Goal: Task Accomplishment & Management: Use online tool/utility

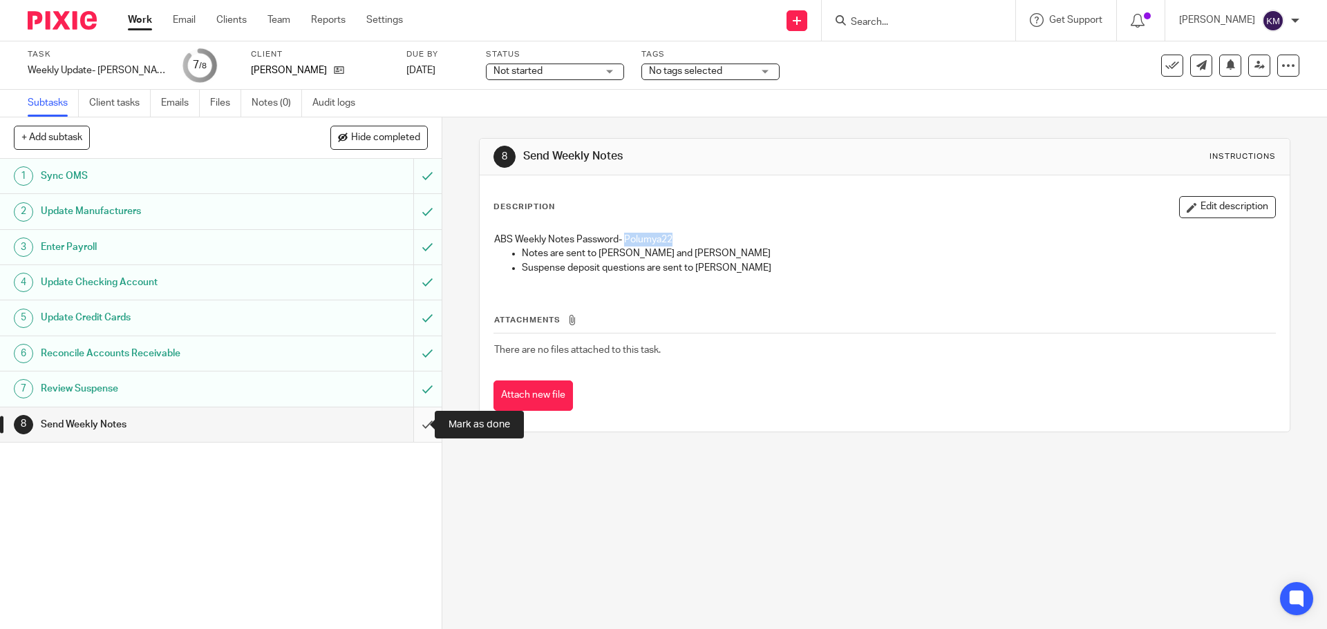
click at [413, 425] on input "submit" at bounding box center [221, 425] width 442 height 35
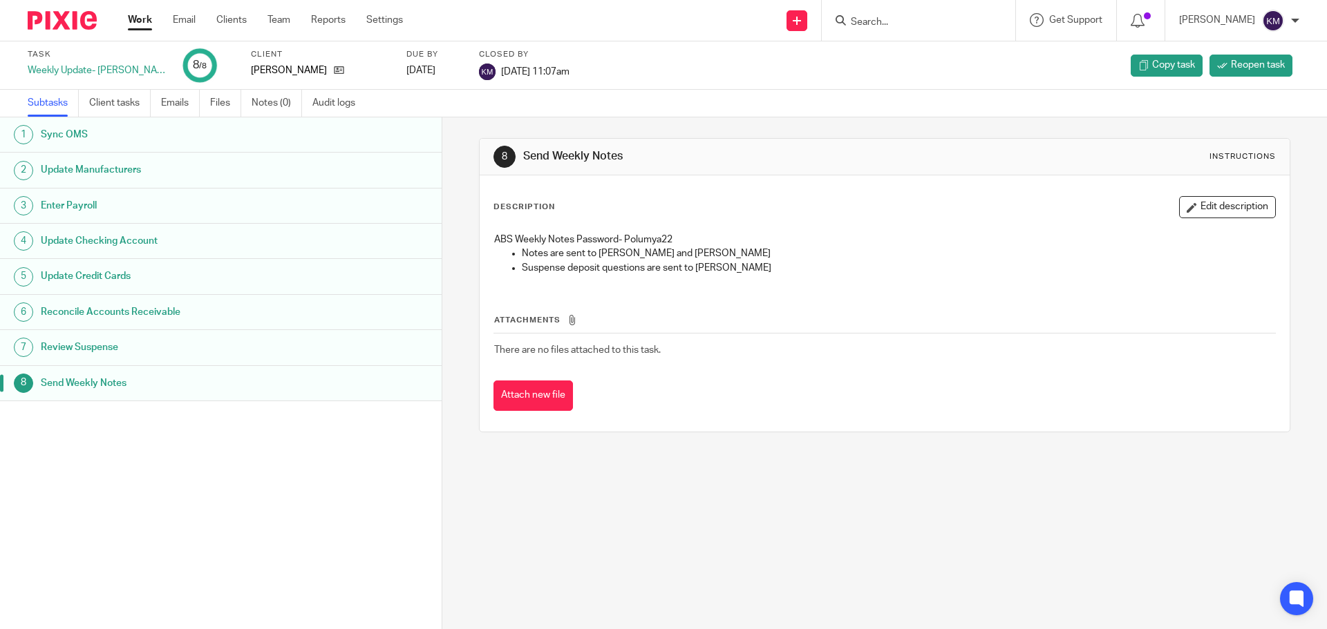
click at [140, 17] on link "Work" at bounding box center [140, 20] width 24 height 14
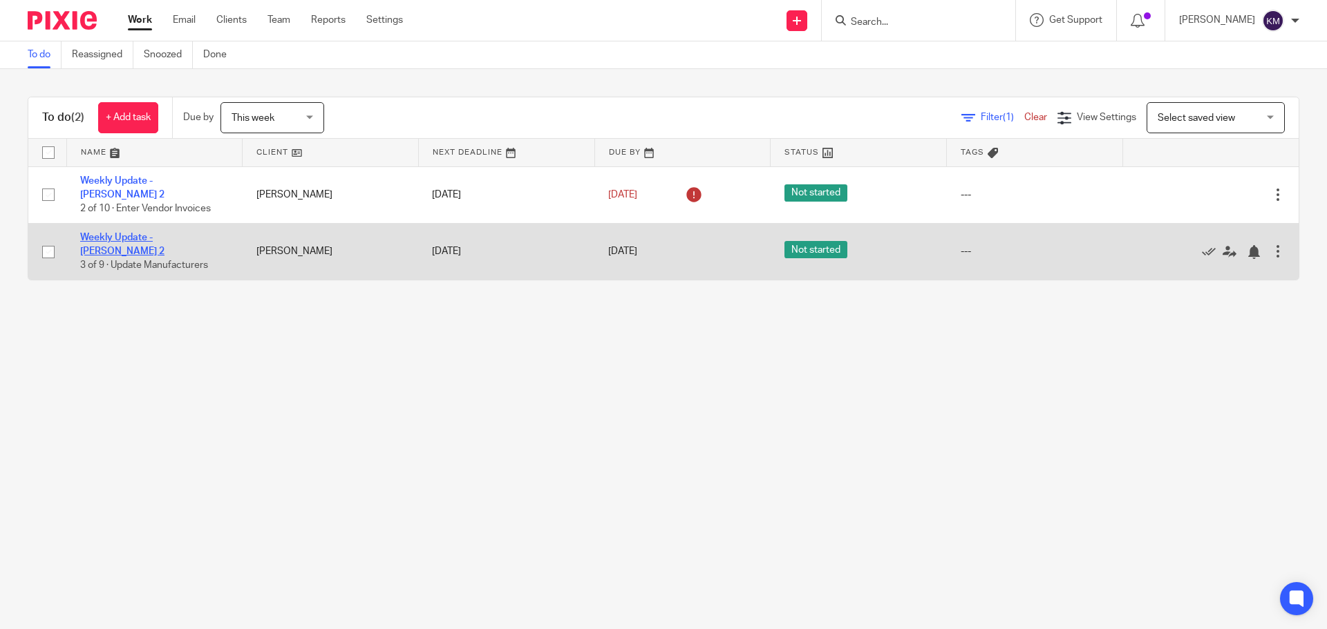
click at [164, 233] on link "Weekly Update - [PERSON_NAME] 2" at bounding box center [122, 244] width 84 height 23
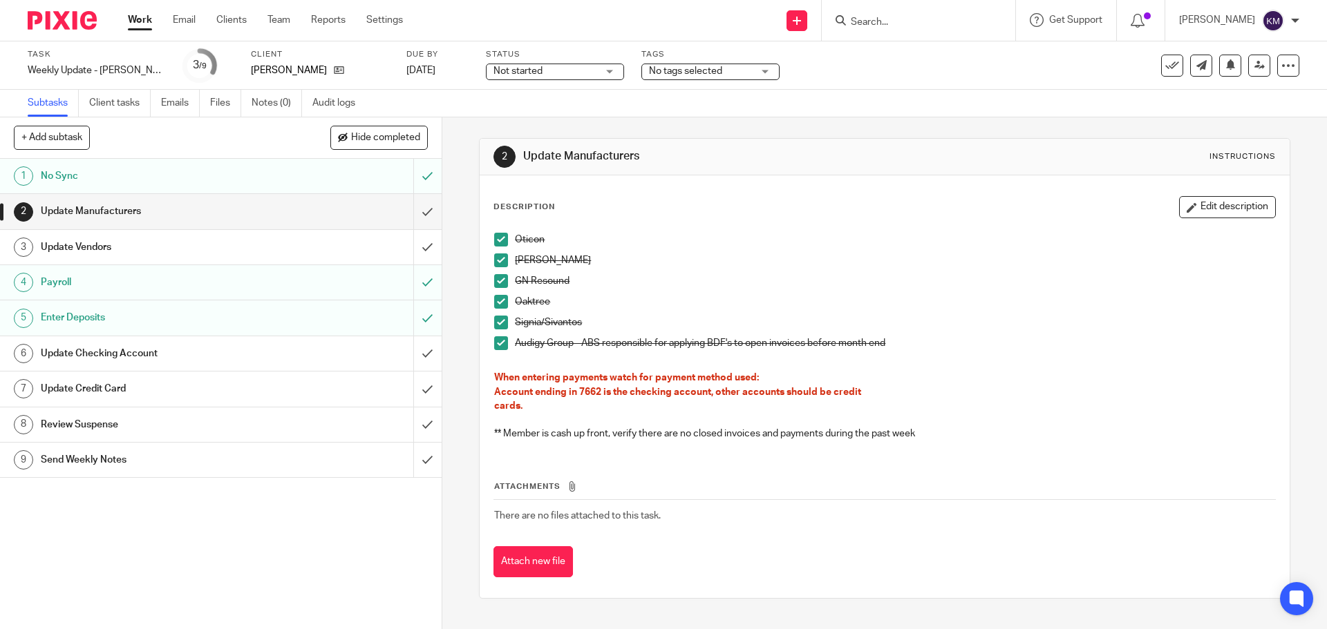
click at [325, 220] on div "Update Manufacturers" at bounding box center [220, 211] width 359 height 21
click at [412, 211] on input "submit" at bounding box center [221, 211] width 442 height 35
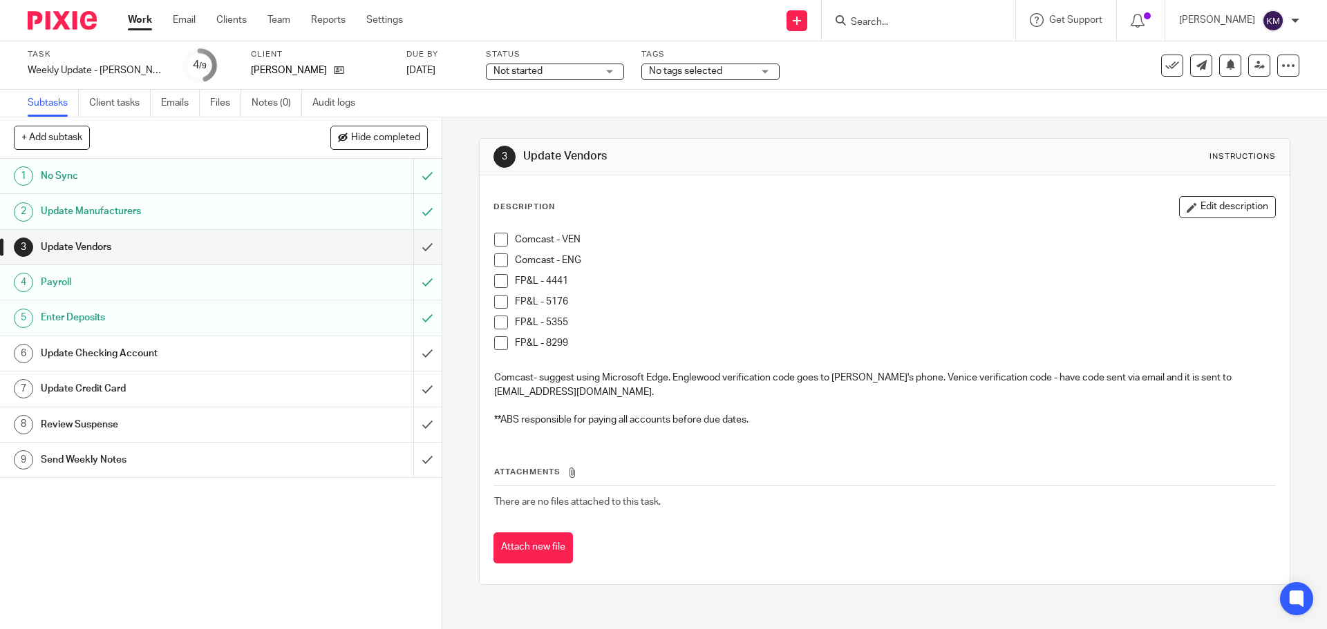
drag, startPoint x: 493, startPoint y: 241, endPoint x: 493, endPoint y: 250, distance: 9.0
click at [494, 243] on span at bounding box center [501, 240] width 14 height 14
click at [494, 256] on span at bounding box center [501, 261] width 14 height 14
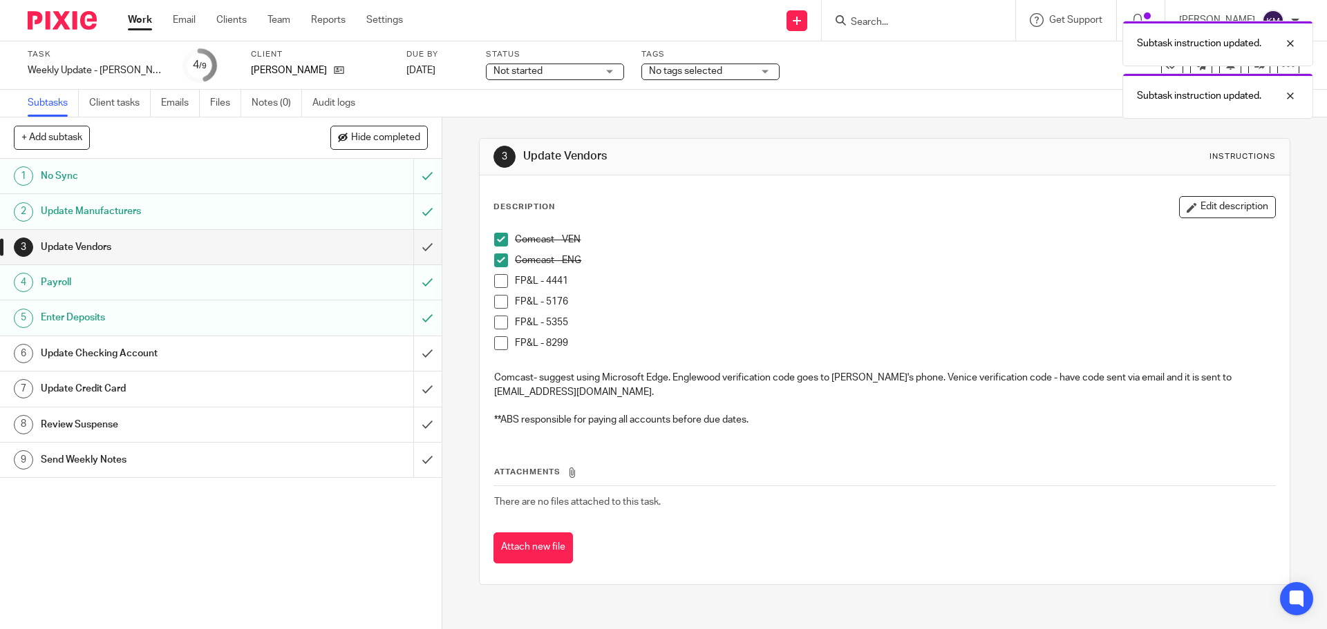
click at [495, 301] on span at bounding box center [501, 302] width 14 height 14
drag, startPoint x: 494, startPoint y: 321, endPoint x: 496, endPoint y: 333, distance: 12.6
click at [494, 321] on span at bounding box center [501, 323] width 14 height 14
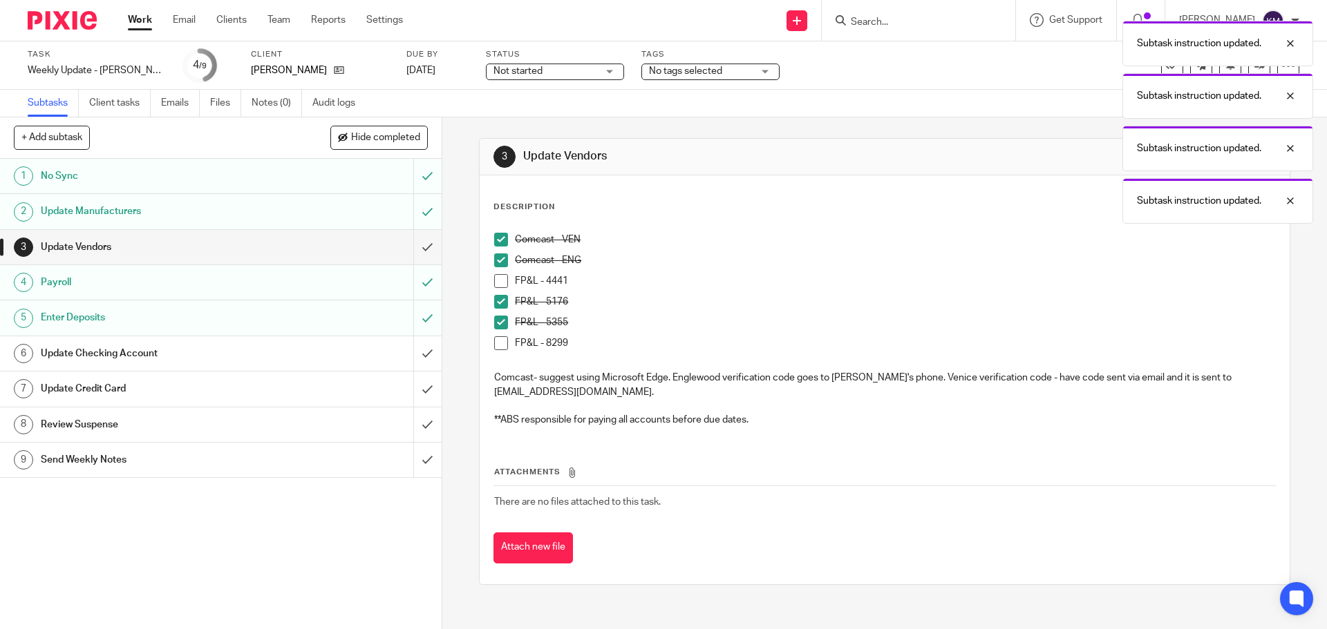
click at [497, 337] on span at bounding box center [501, 344] width 14 height 14
click at [495, 278] on span at bounding box center [501, 281] width 14 height 14
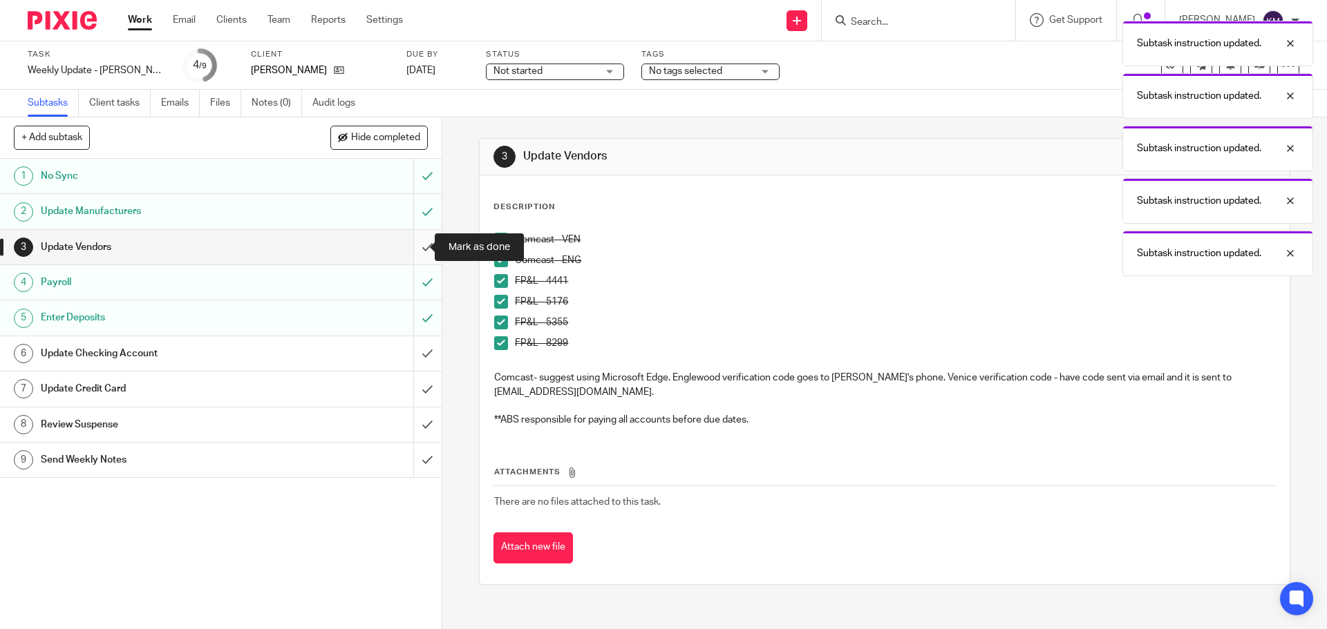
click at [415, 245] on input "submit" at bounding box center [221, 247] width 442 height 35
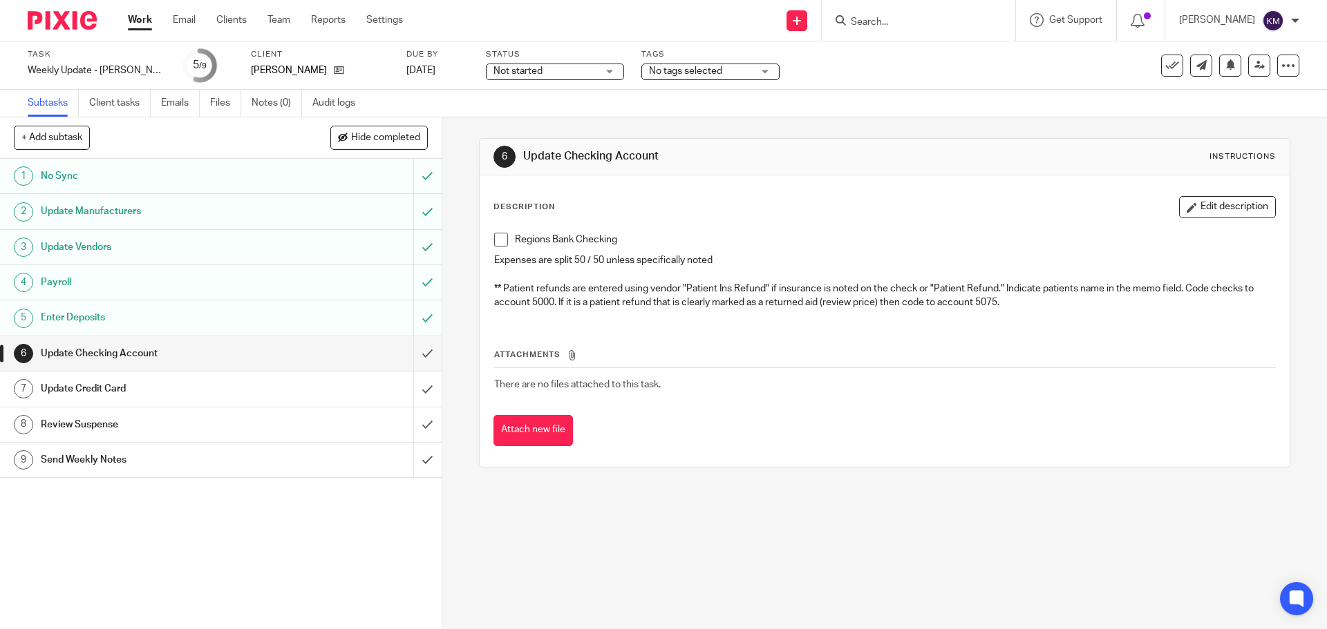
click at [495, 239] on span at bounding box center [501, 240] width 14 height 14
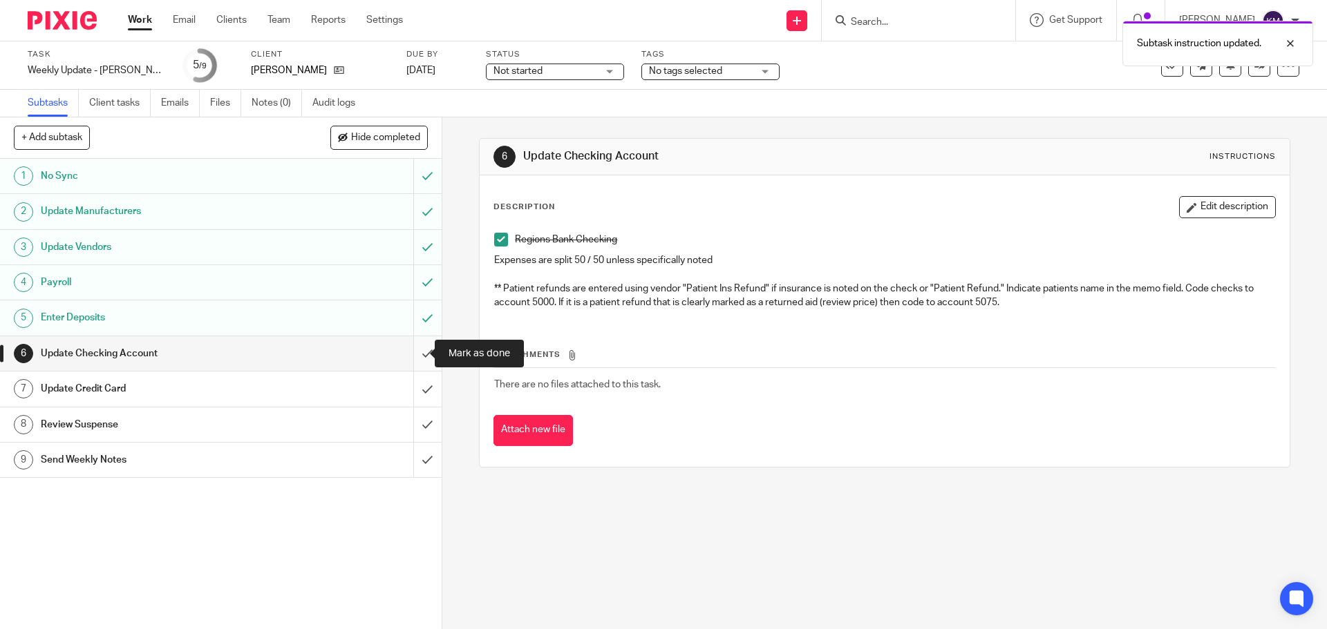
click at [417, 346] on input "submit" at bounding box center [221, 354] width 442 height 35
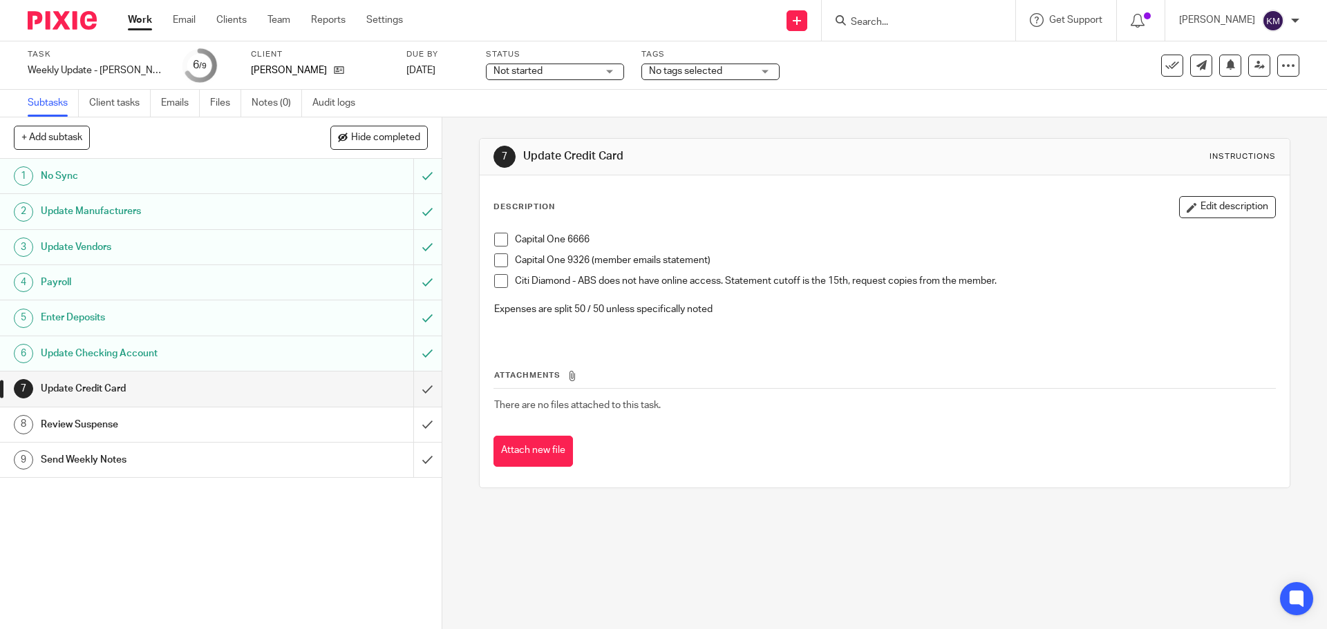
click at [495, 238] on span at bounding box center [501, 240] width 14 height 14
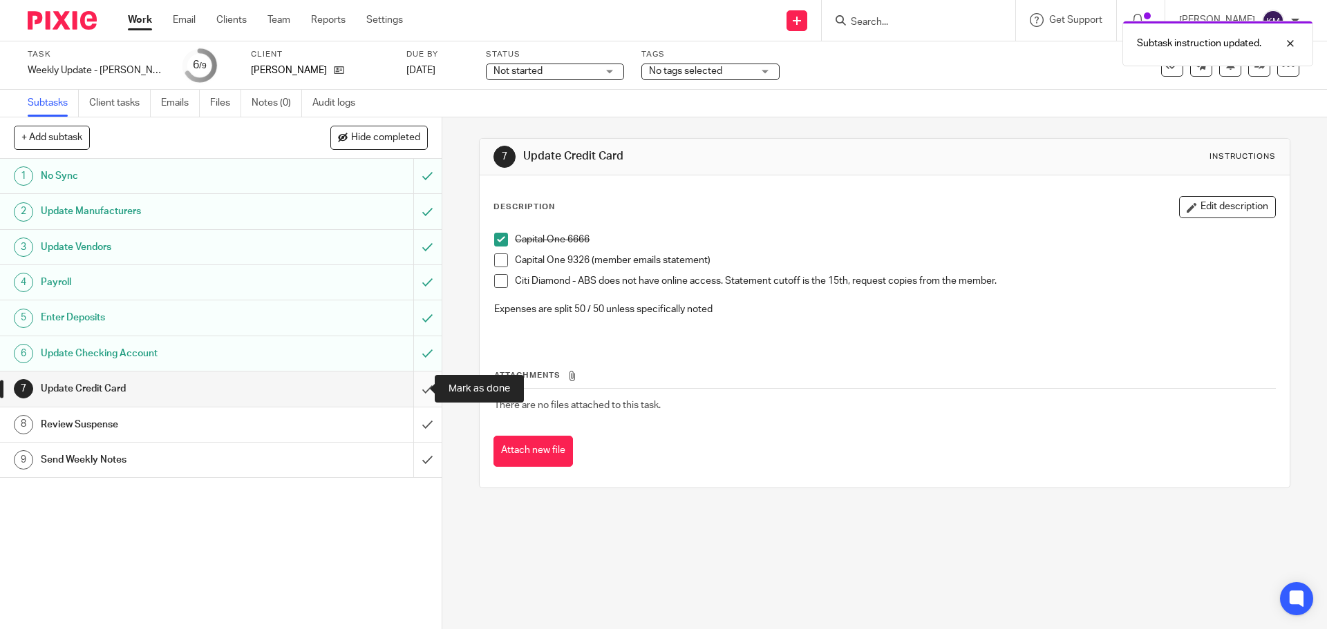
click at [420, 386] on input "submit" at bounding box center [221, 389] width 442 height 35
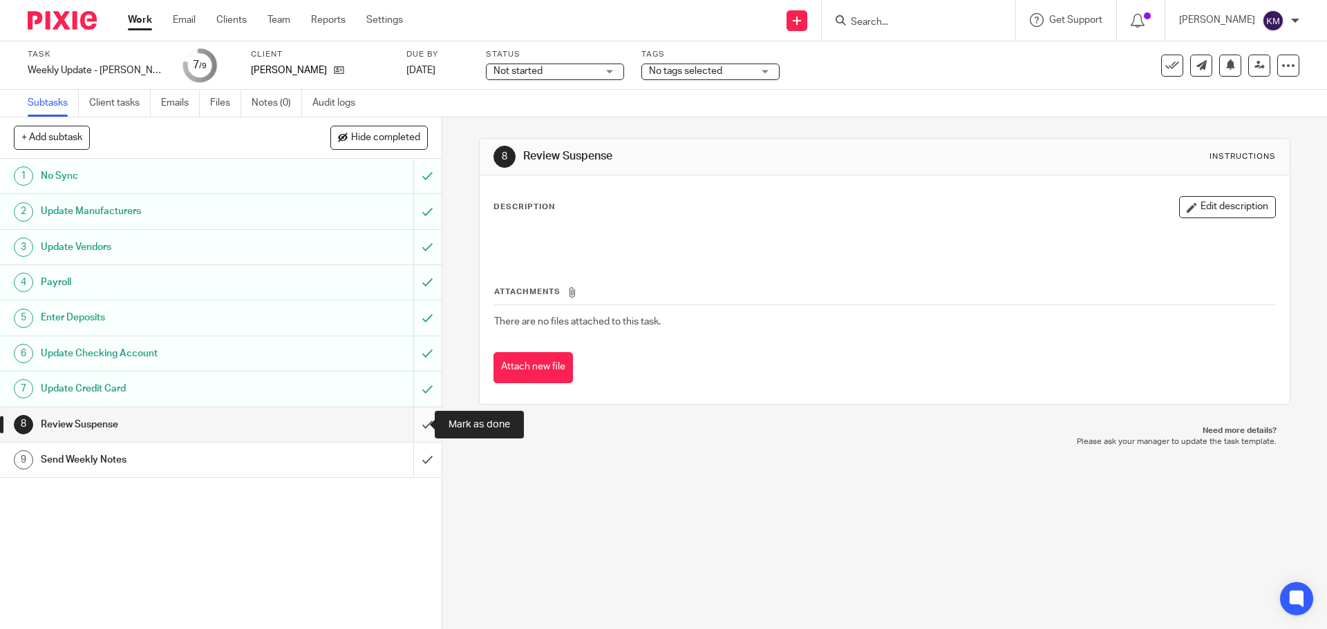
click at [417, 419] on input "submit" at bounding box center [221, 425] width 442 height 35
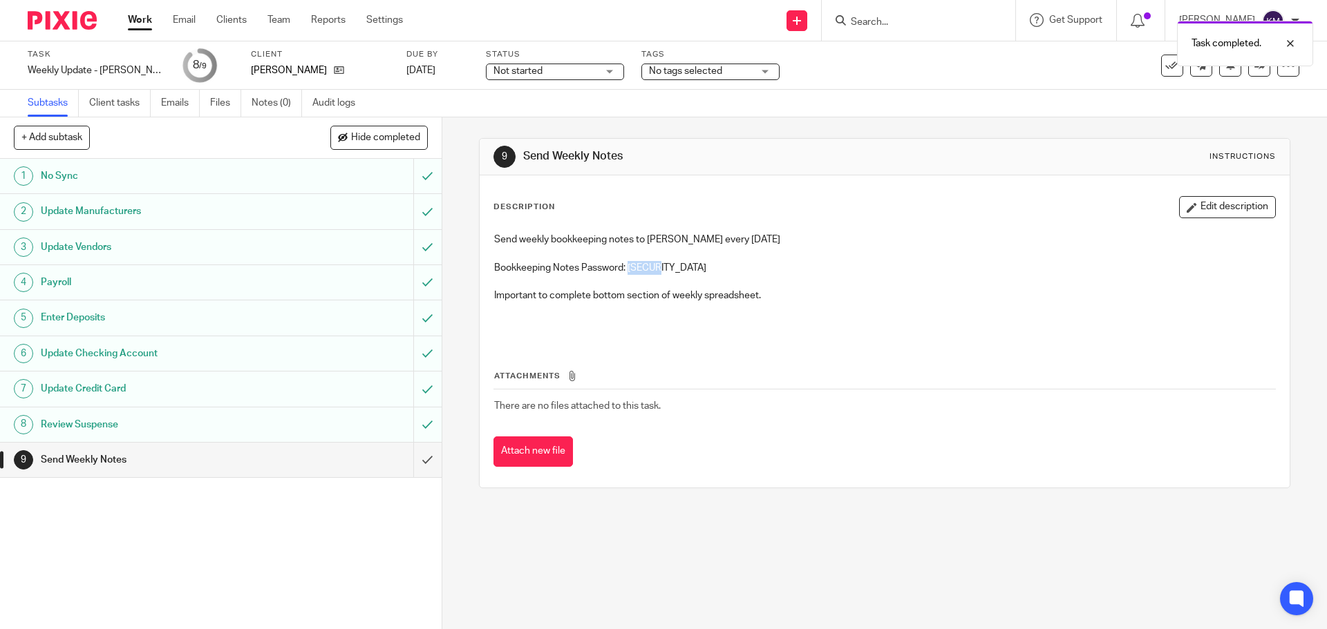
drag, startPoint x: 630, startPoint y: 267, endPoint x: 674, endPoint y: 267, distance: 43.5
click at [674, 267] on p "Bookkeeping Notes Password: m492P3" at bounding box center [884, 268] width 780 height 14
copy p "m492P3"
click at [421, 462] on input "submit" at bounding box center [221, 460] width 442 height 35
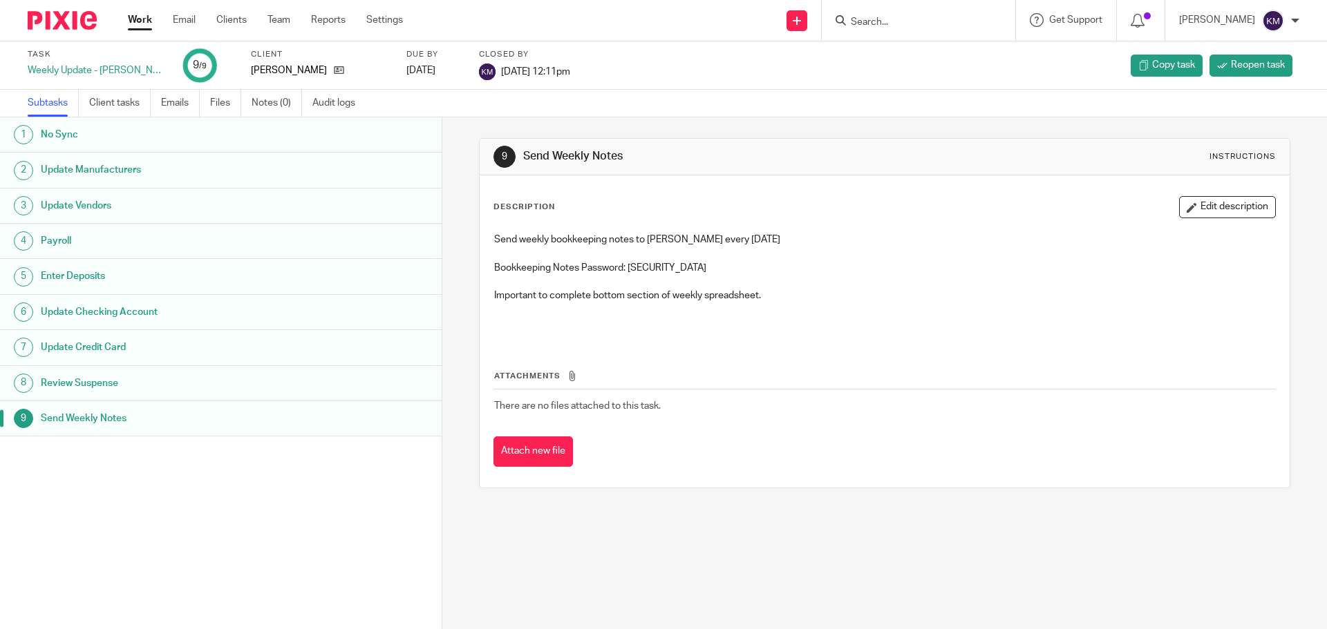
click at [146, 17] on link "Work" at bounding box center [140, 20] width 24 height 14
